Goal: Task Accomplishment & Management: Use online tool/utility

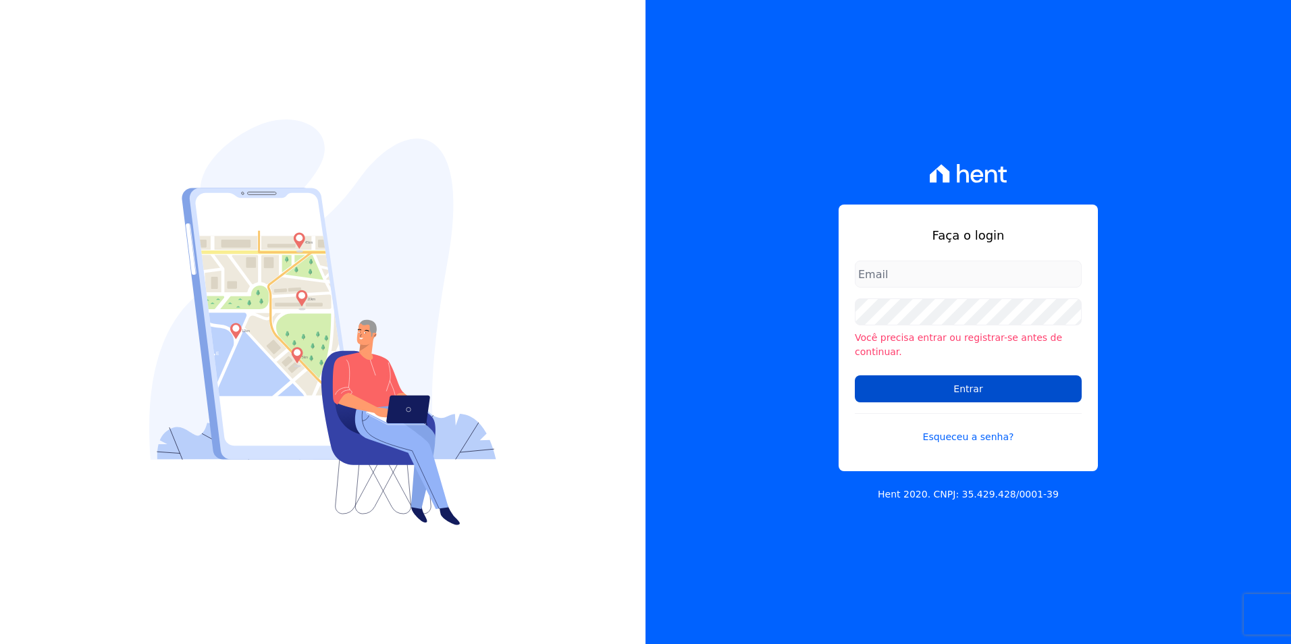
type input "[PERSON_NAME][EMAIL_ADDRESS][PERSON_NAME][DOMAIN_NAME]"
click at [970, 375] on input "Entrar" at bounding box center [968, 388] width 227 height 27
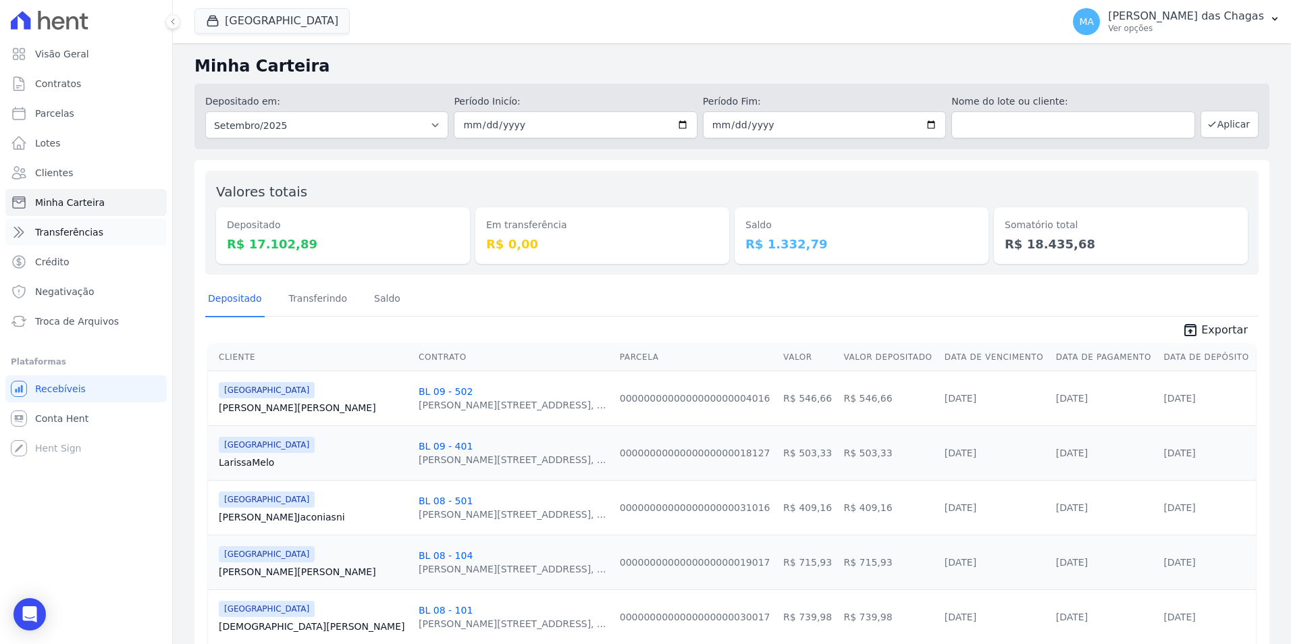
click at [81, 242] on link "Transferências" at bounding box center [85, 232] width 161 height 27
click at [56, 415] on span "Conta Hent" at bounding box center [61, 419] width 53 height 14
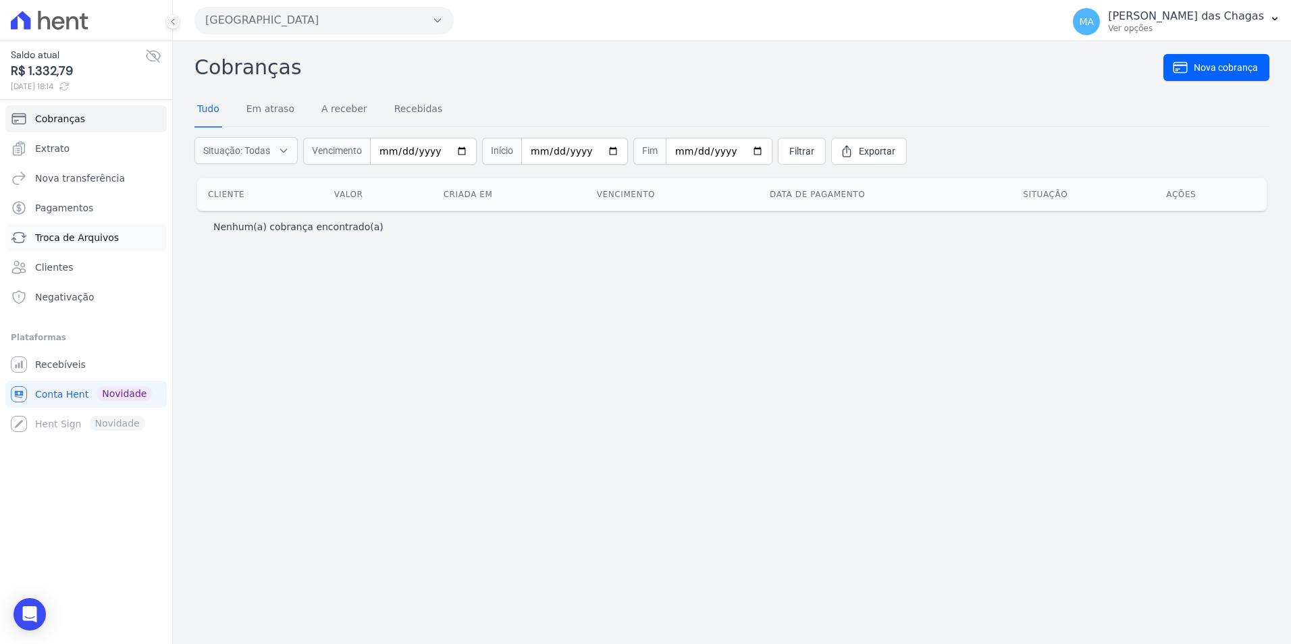
click at [125, 228] on link "Troca de Arquivos" at bounding box center [85, 237] width 161 height 27
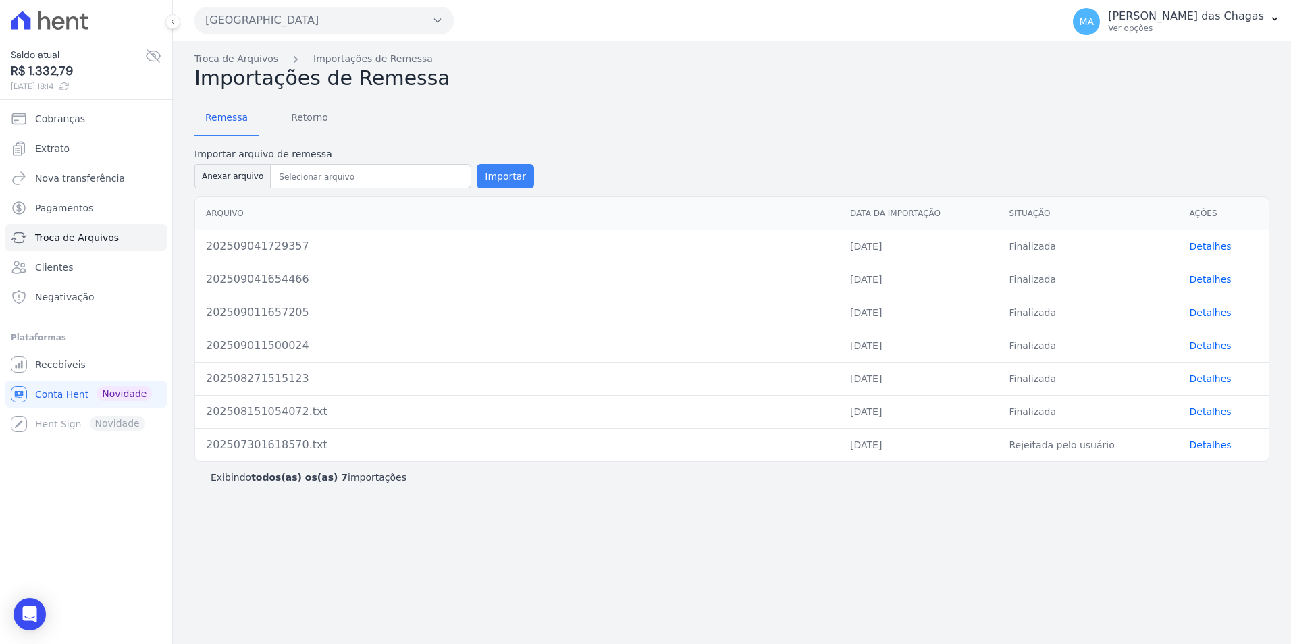
click at [498, 167] on button "Importar" at bounding box center [505, 176] width 57 height 24
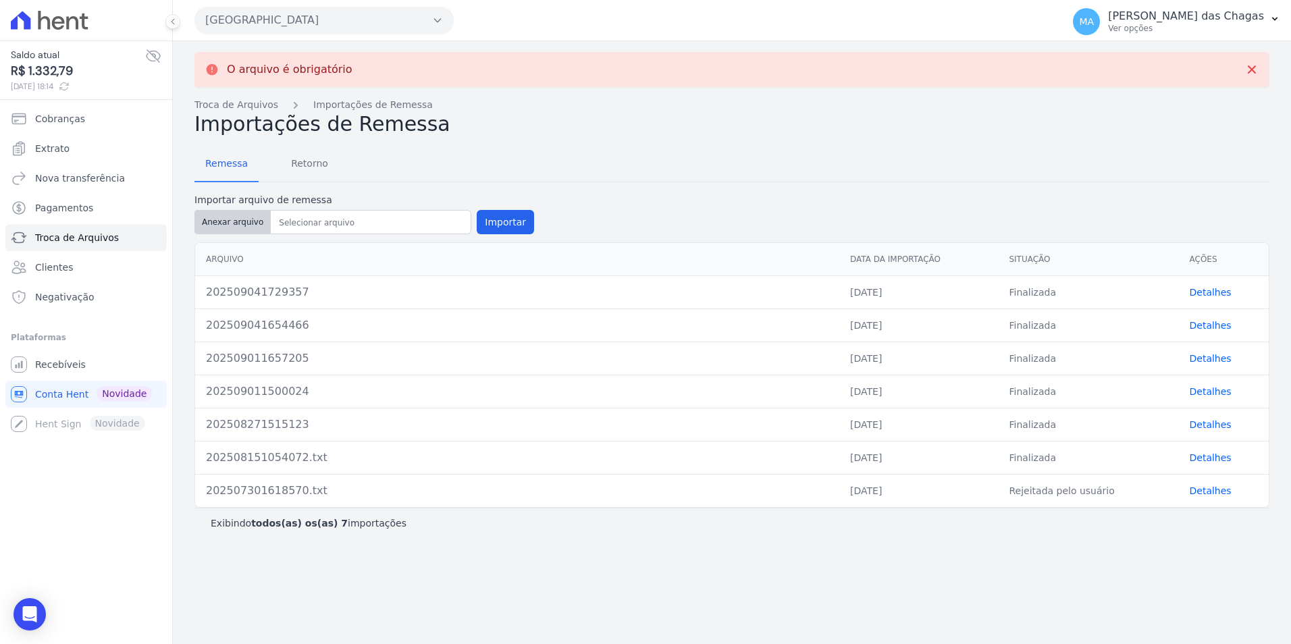
click at [242, 221] on button "Anexar arquivo" at bounding box center [232, 222] width 76 height 24
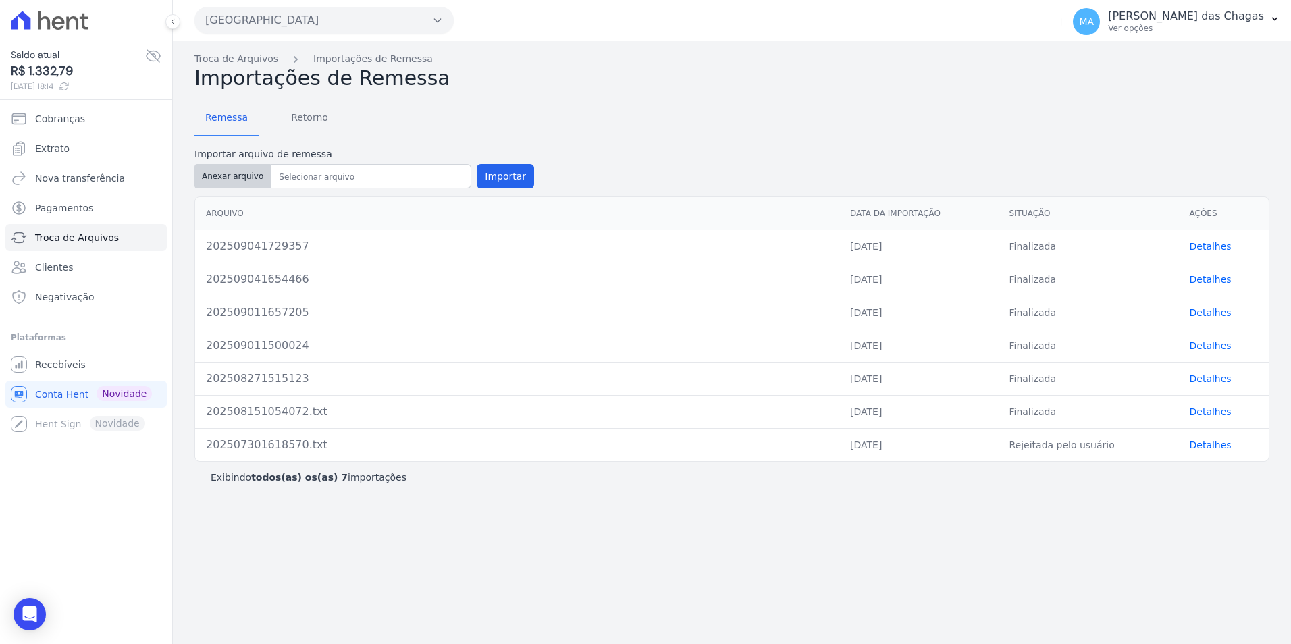
type input "202509081812278"
click at [477, 176] on button "Importar" at bounding box center [505, 176] width 57 height 24
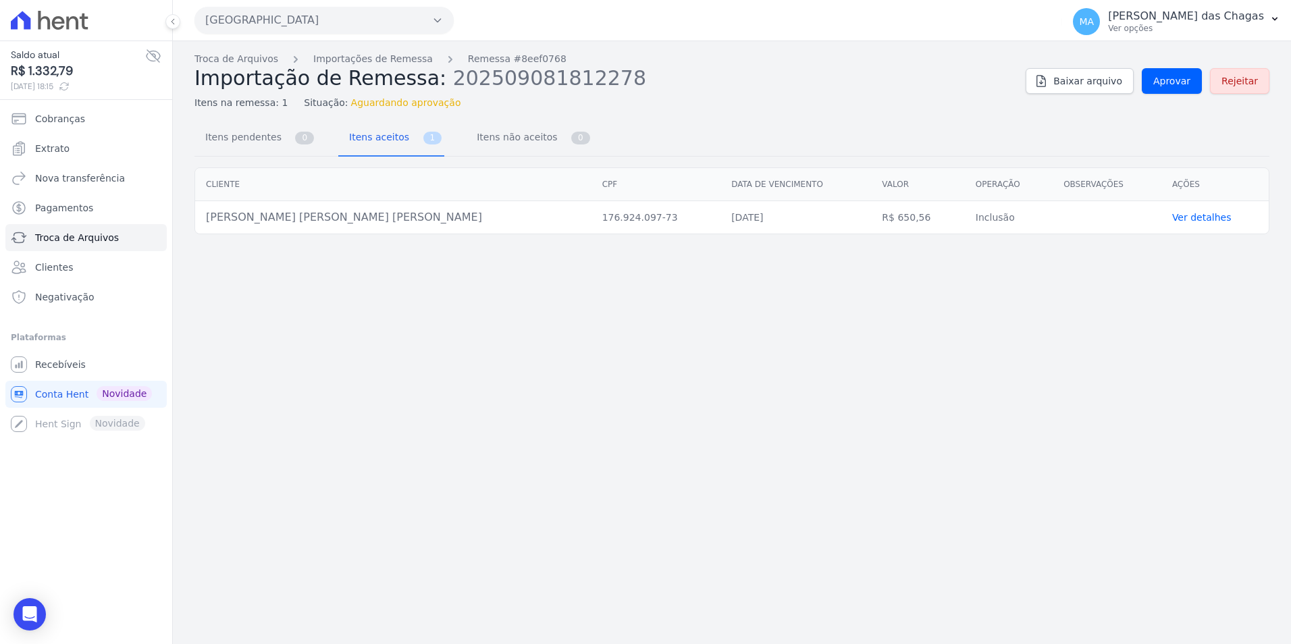
click at [720, 177] on th "Data de vencimento" at bounding box center [795, 184] width 151 height 33
click at [382, 138] on span "Itens aceitos" at bounding box center [376, 137] width 71 height 27
click at [469, 130] on span "Itens não aceitos" at bounding box center [514, 137] width 91 height 27
click at [365, 139] on span "Itens aceitos" at bounding box center [376, 137] width 71 height 27
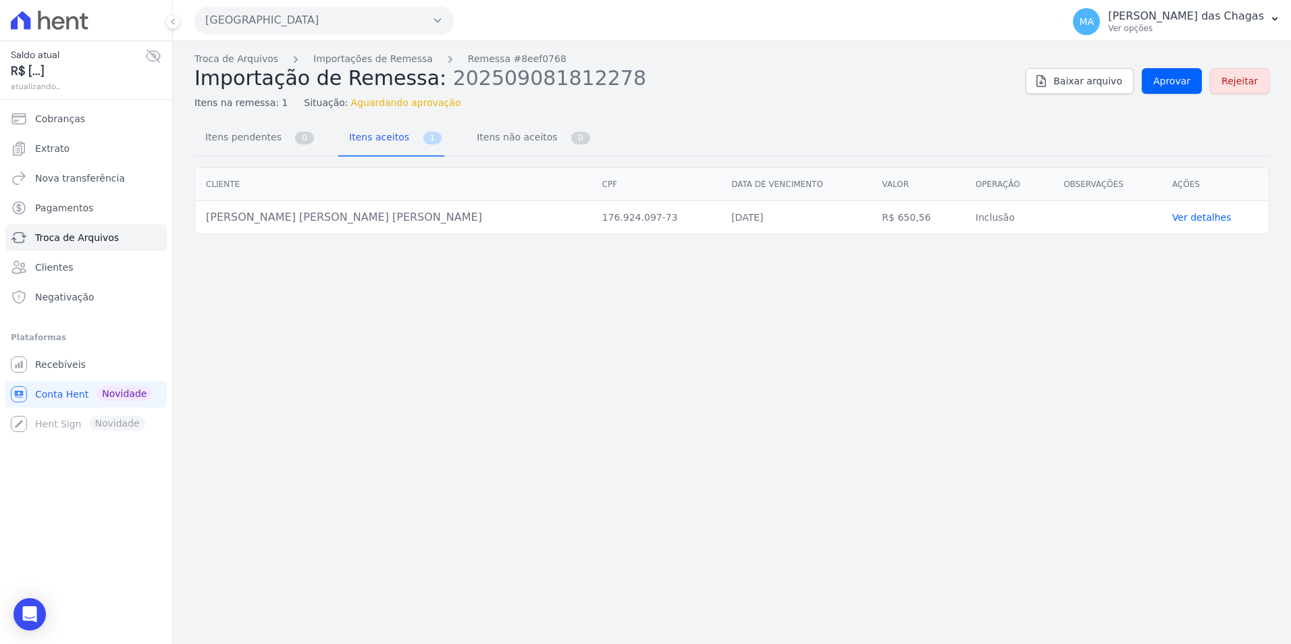
click at [373, 142] on span "Itens aceitos" at bounding box center [376, 137] width 71 height 27
click at [367, 138] on span "Itens aceitos" at bounding box center [376, 137] width 71 height 27
click at [1173, 81] on span "Aprovar" at bounding box center [1171, 81] width 37 height 14
click at [1161, 82] on span "Aprovar" at bounding box center [1171, 81] width 37 height 14
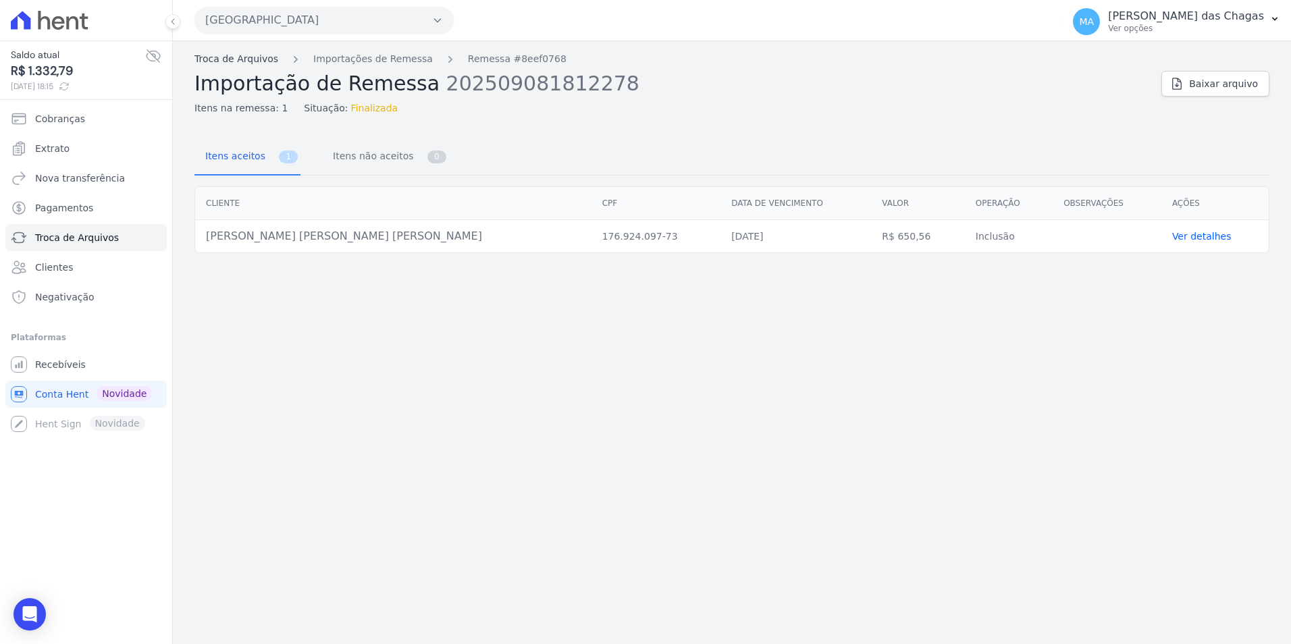
click at [259, 59] on link "Troca de Arquivos" at bounding box center [236, 59] width 84 height 14
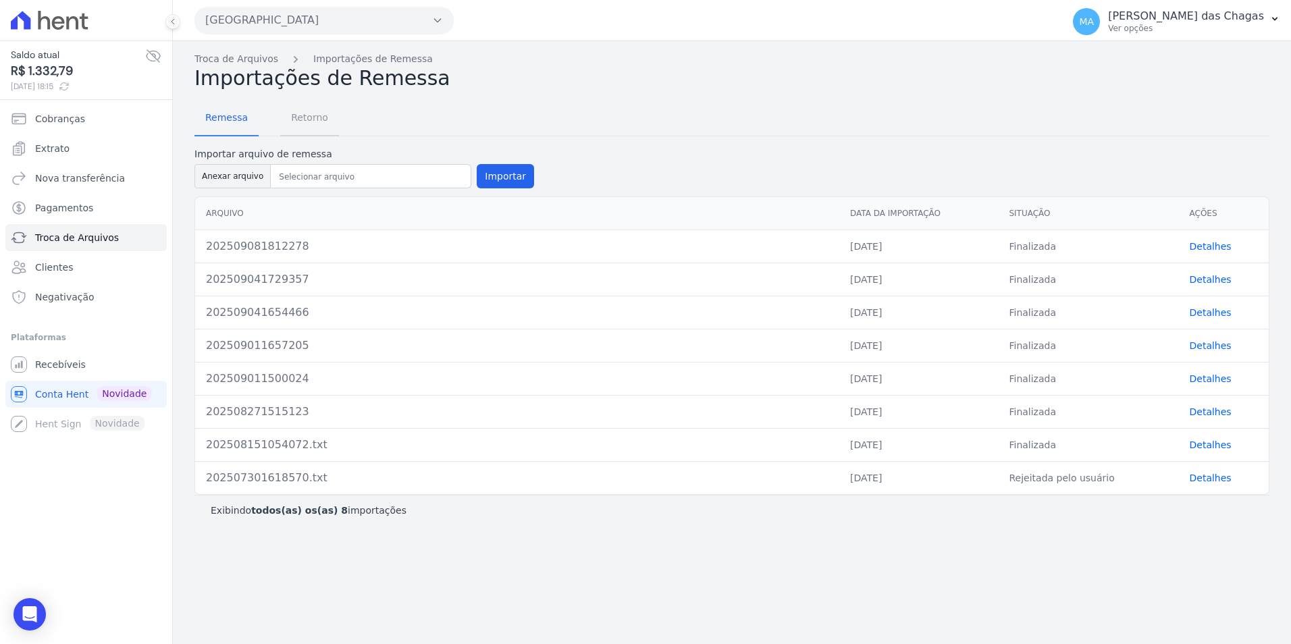
click at [300, 118] on span "Retorno" at bounding box center [309, 117] width 53 height 27
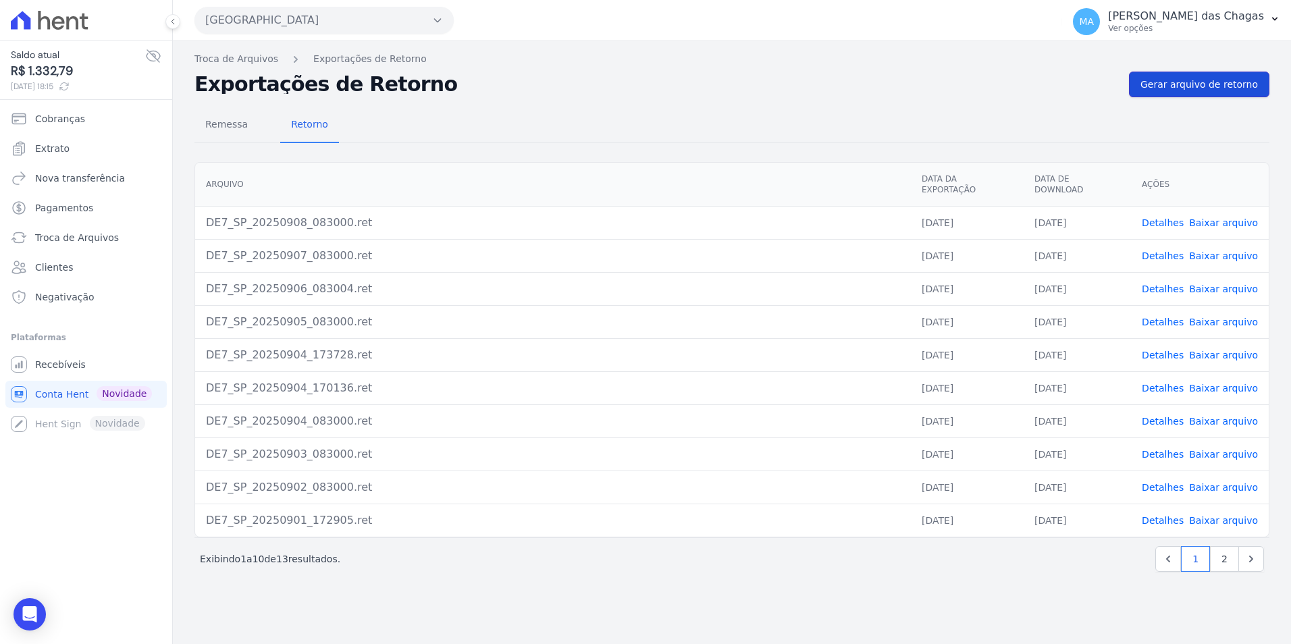
click at [1186, 84] on span "Gerar arquivo de retorno" at bounding box center [1198, 85] width 117 height 14
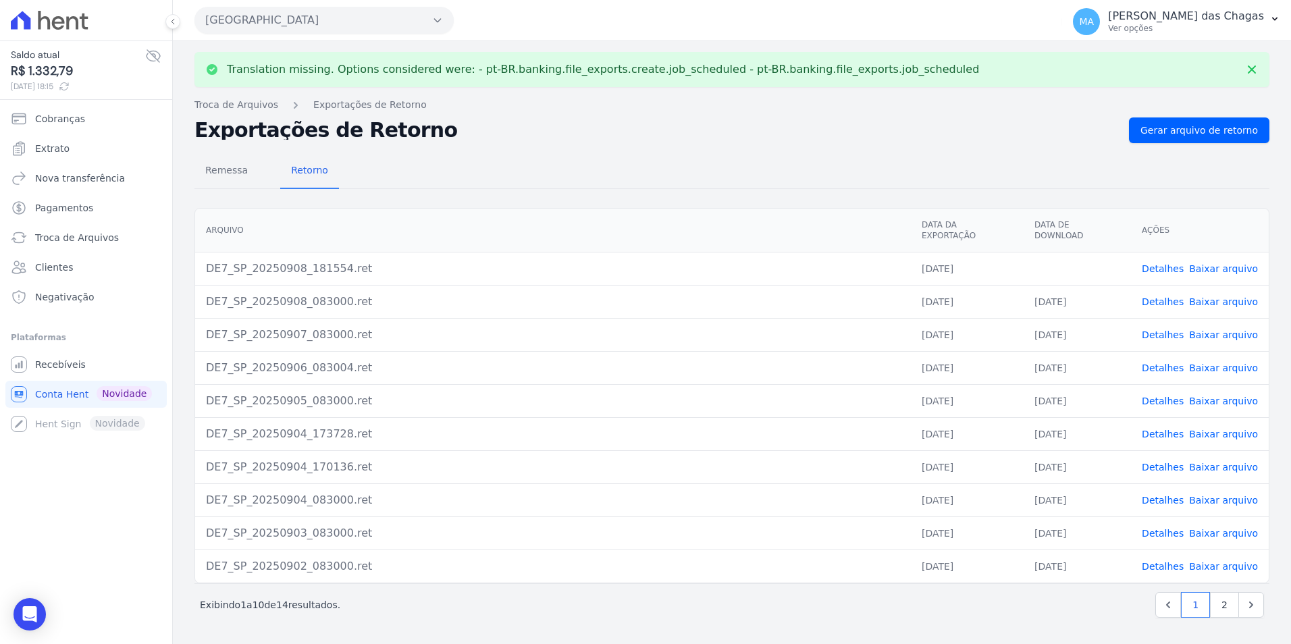
click at [1202, 263] on link "Baixar arquivo" at bounding box center [1223, 268] width 69 height 11
